Goal: Find specific page/section: Find specific page/section

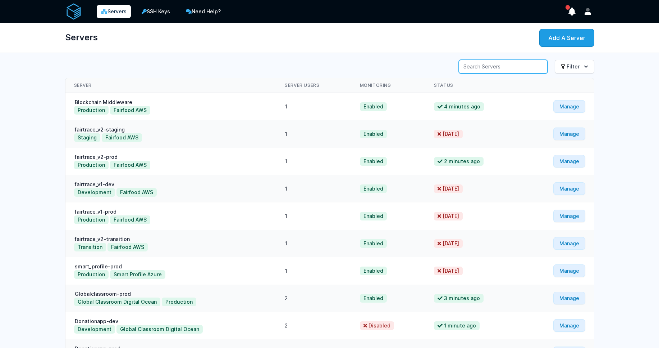
click at [474, 65] on input "Server Search" at bounding box center [503, 67] width 89 height 14
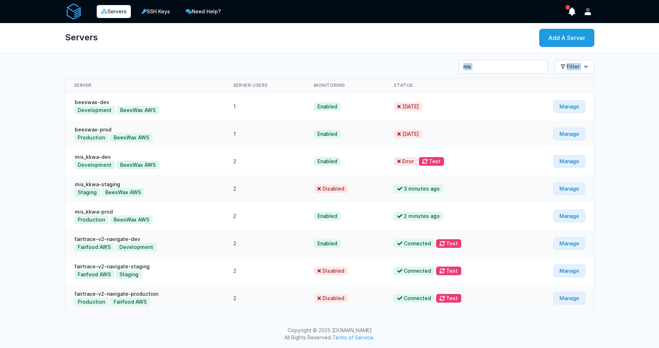
drag, startPoint x: 482, startPoint y: 76, endPoint x: 472, endPoint y: 64, distance: 15.6
click at [472, 64] on div "Server Search mis Filter View All Development" at bounding box center [330, 186] width 553 height 258
drag, startPoint x: 484, startPoint y: 62, endPoint x: 481, endPoint y: 64, distance: 3.8
click at [481, 64] on input "mis" at bounding box center [503, 67] width 89 height 14
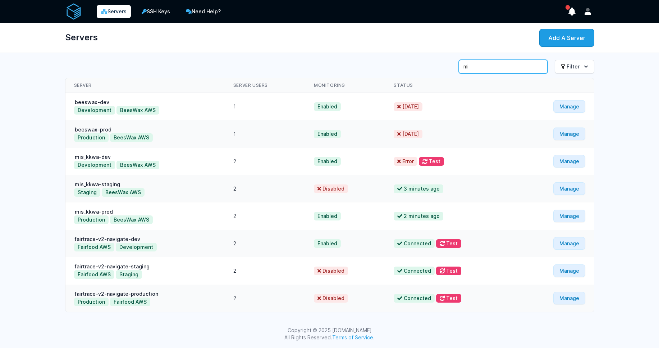
type input "m"
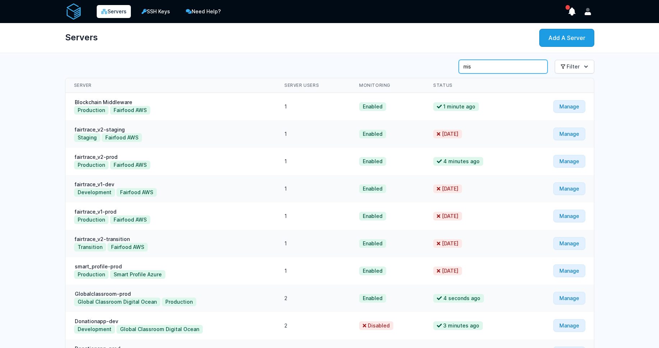
type input "mis"
